Goal: Navigation & Orientation: Find specific page/section

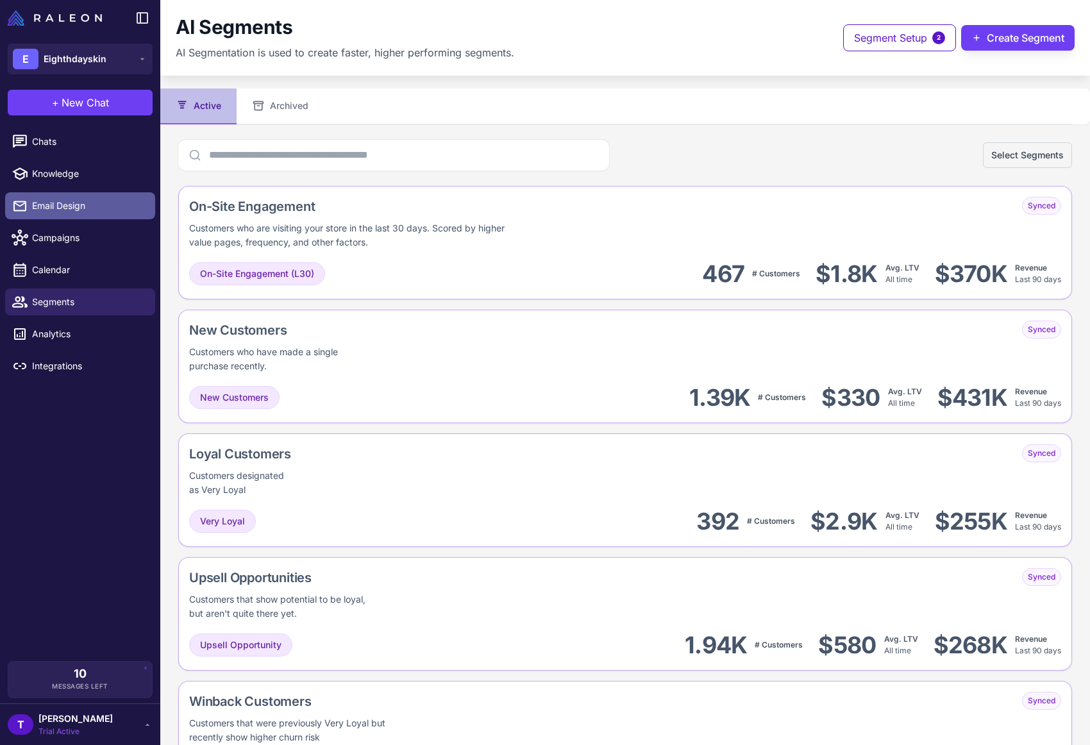
click at [83, 204] on span "Email Design" at bounding box center [88, 206] width 113 height 14
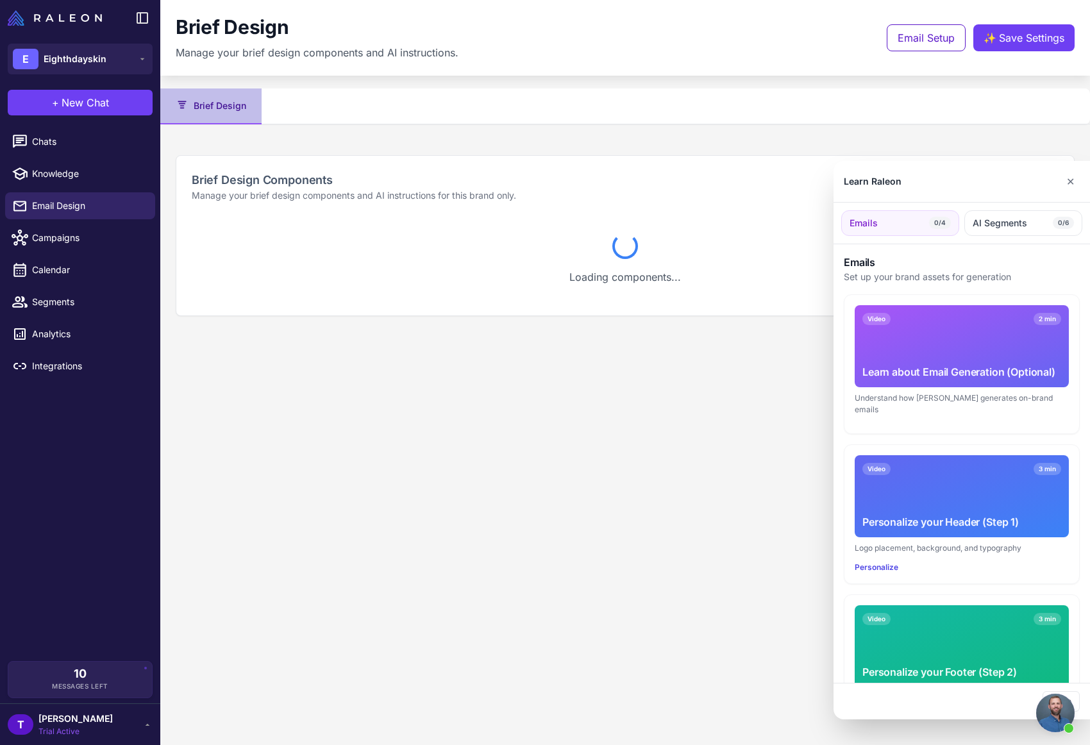
click at [80, 243] on div at bounding box center [545, 372] width 1090 height 745
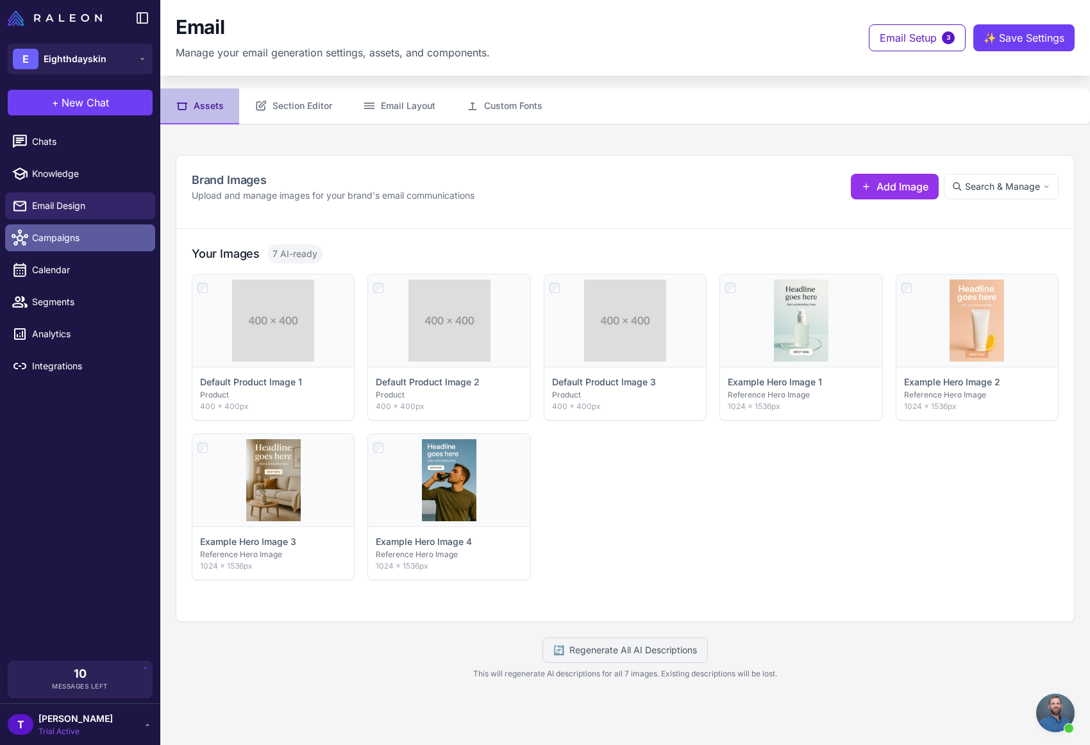
click at [82, 241] on span "Campaigns" at bounding box center [88, 238] width 113 height 14
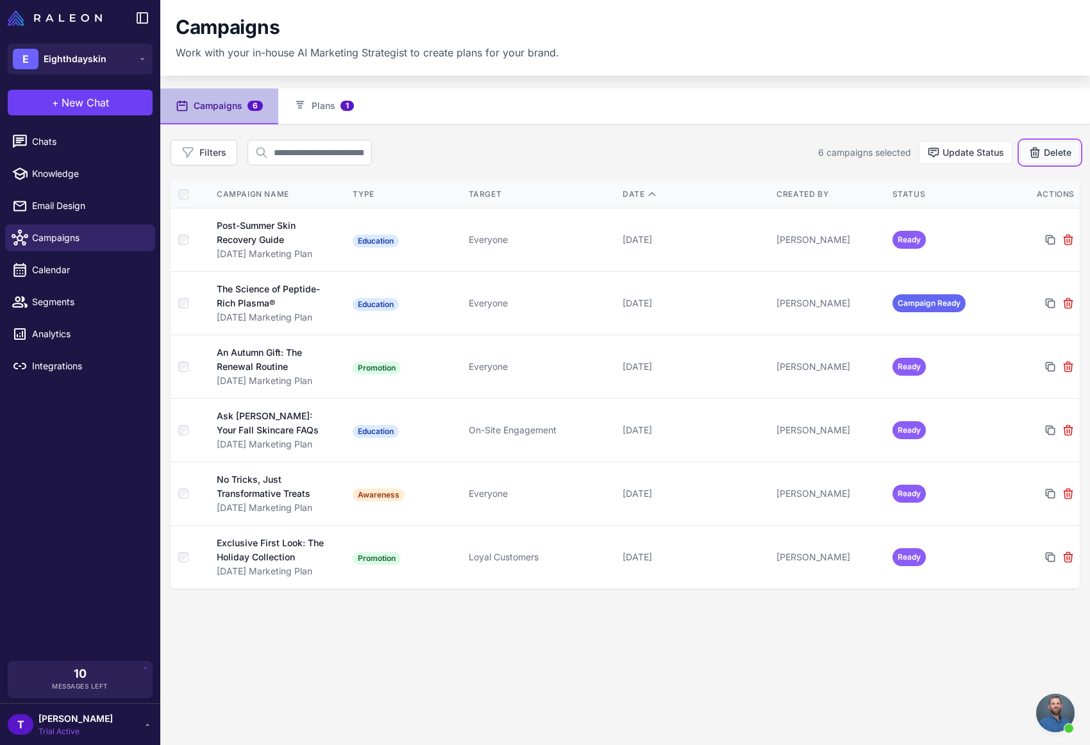
click at [1028, 151] on icon at bounding box center [1034, 152] width 13 height 13
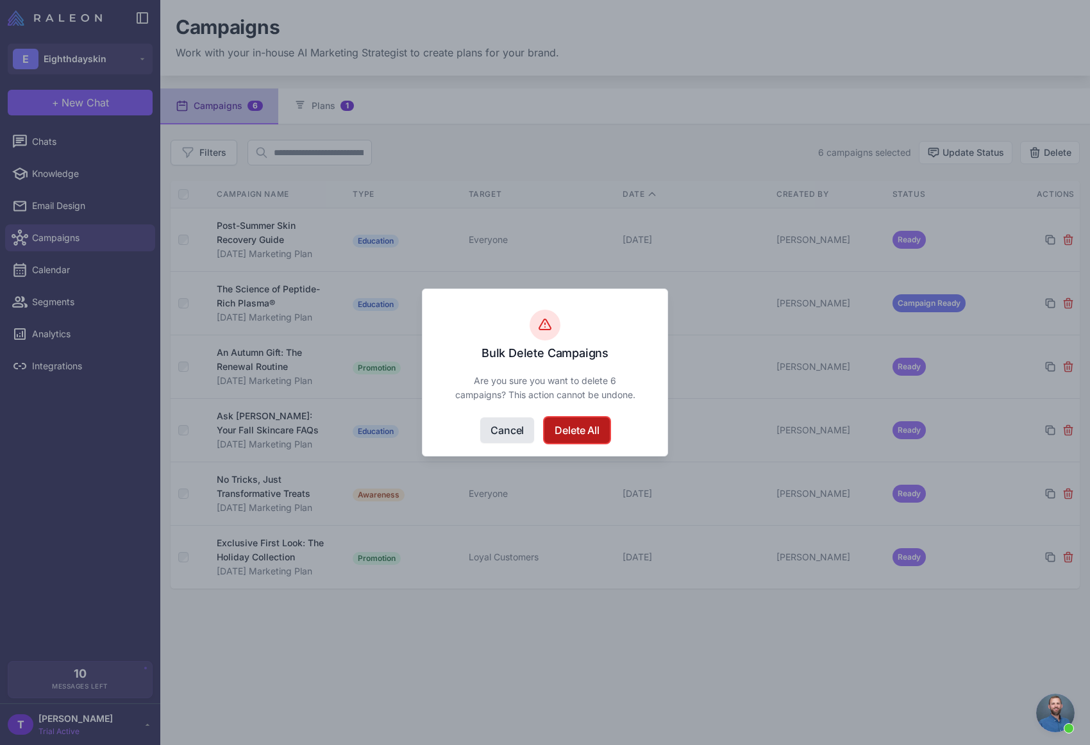
click at [566, 424] on button "Delete All" at bounding box center [576, 430] width 65 height 26
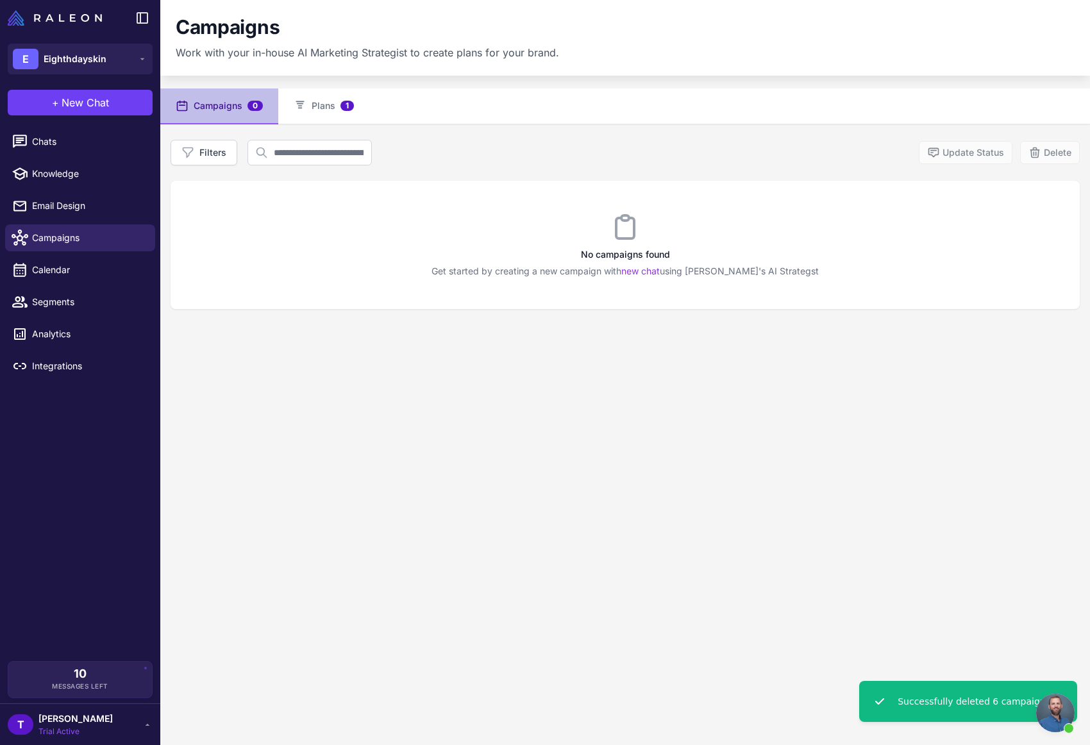
click at [79, 190] on li "Email Design" at bounding box center [80, 206] width 160 height 32
click at [83, 142] on span "Chats" at bounding box center [88, 142] width 113 height 14
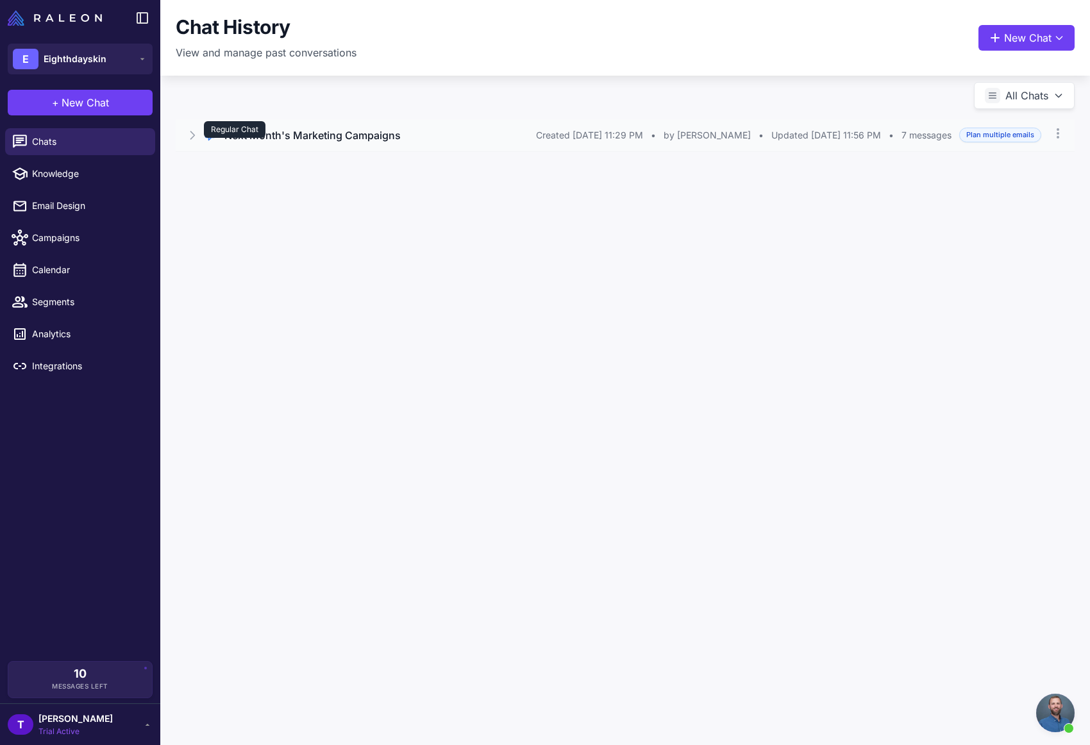
click at [251, 127] on div "Regular Chat" at bounding box center [235, 129] width 62 height 17
